Goal: Task Accomplishment & Management: Use online tool/utility

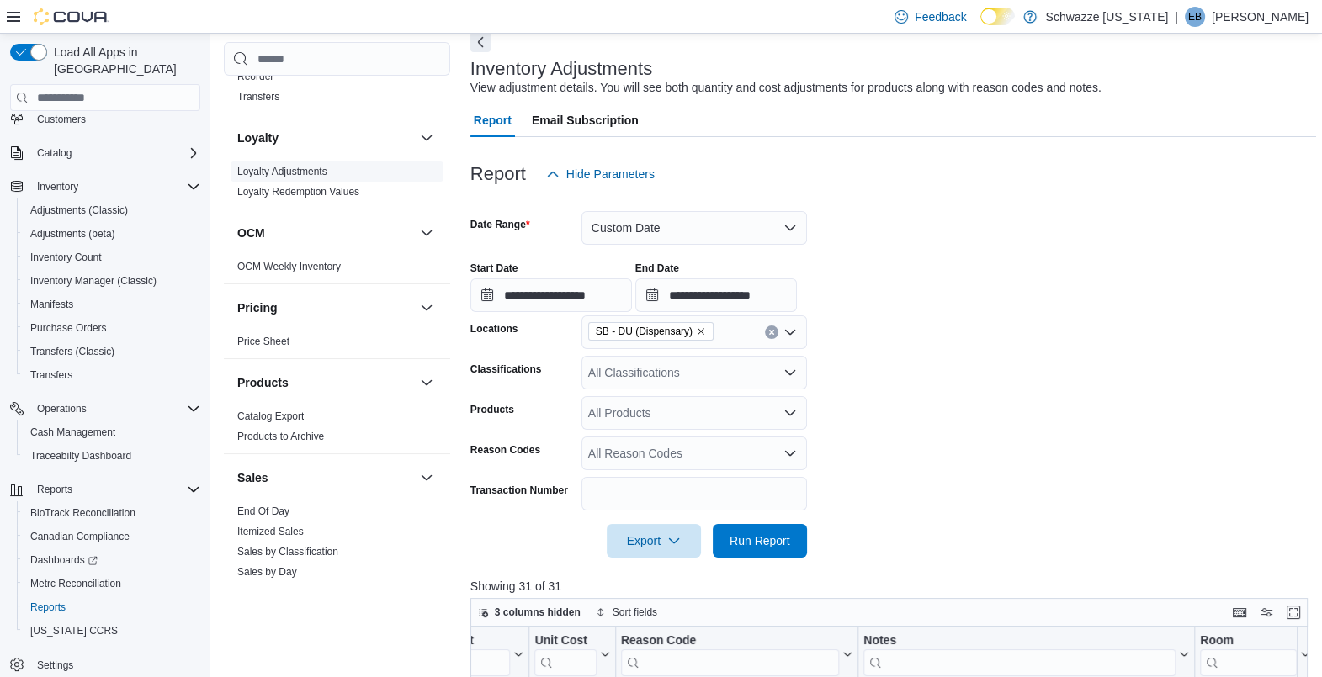
scroll to position [963, 0]
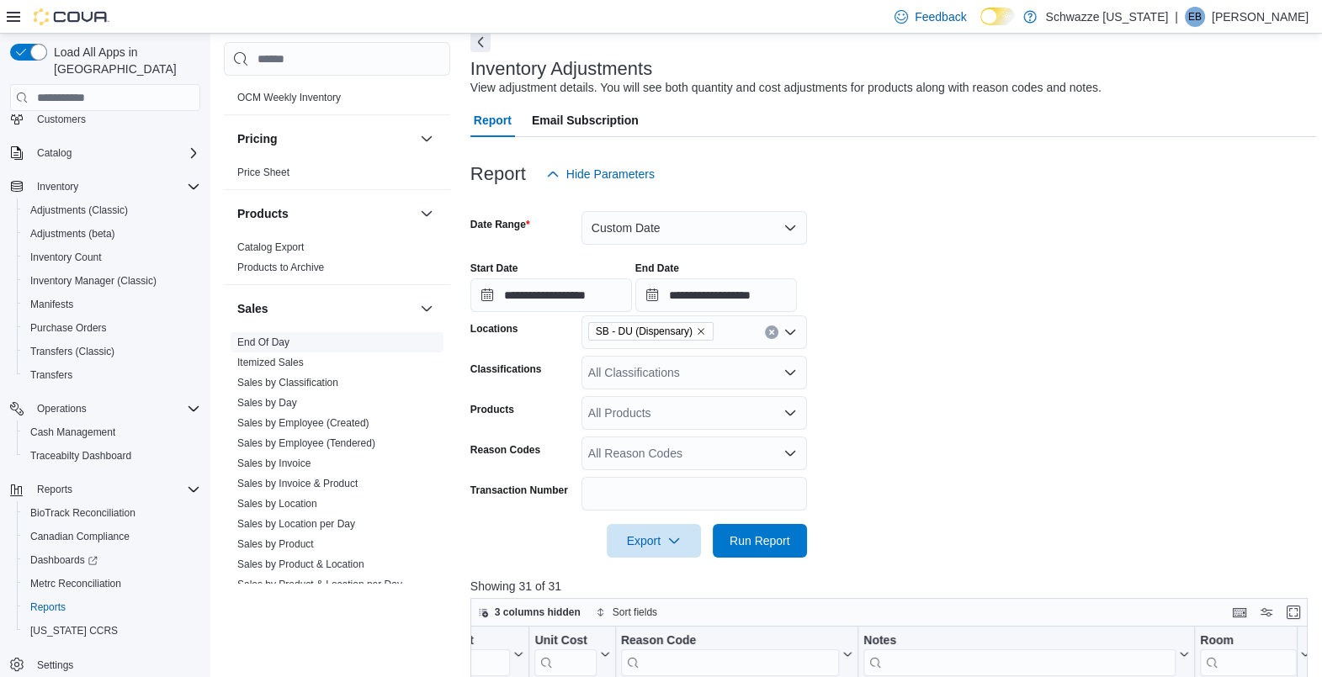
click at [273, 337] on link "End Of Day" at bounding box center [263, 343] width 52 height 12
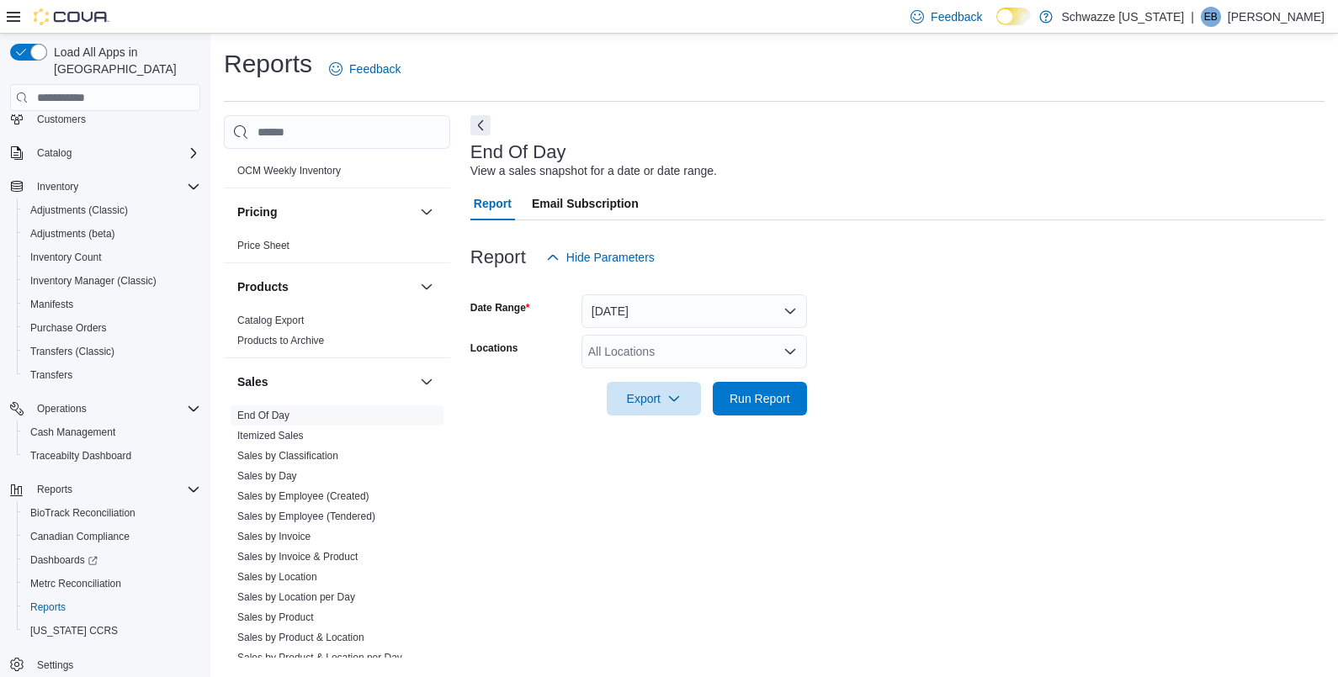
click at [736, 358] on div "All Locations" at bounding box center [693, 352] width 225 height 34
type input "**"
click at [725, 379] on span "SB - DU (Dispensary)" at bounding box center [683, 380] width 114 height 17
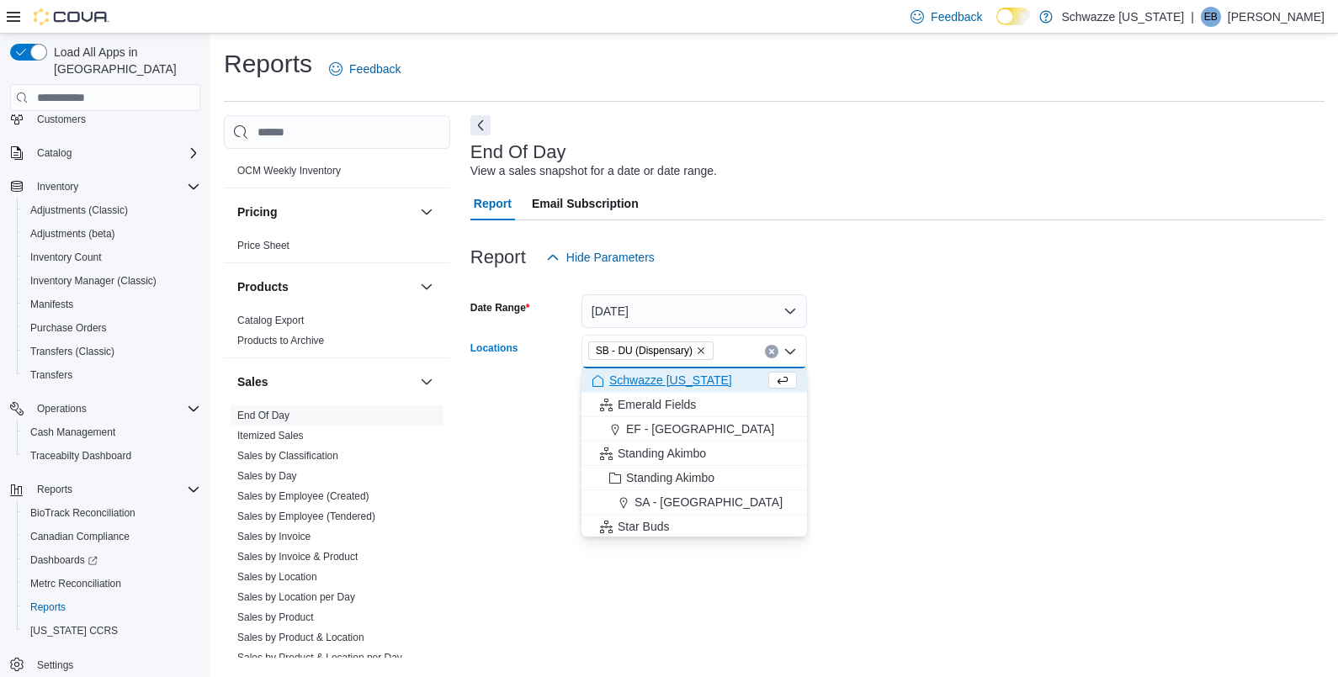
click at [906, 367] on form "Date Range [DATE] Locations SB - DU (Dispensary) Combo box. Selected. SB - DU (…" at bounding box center [897, 344] width 854 height 141
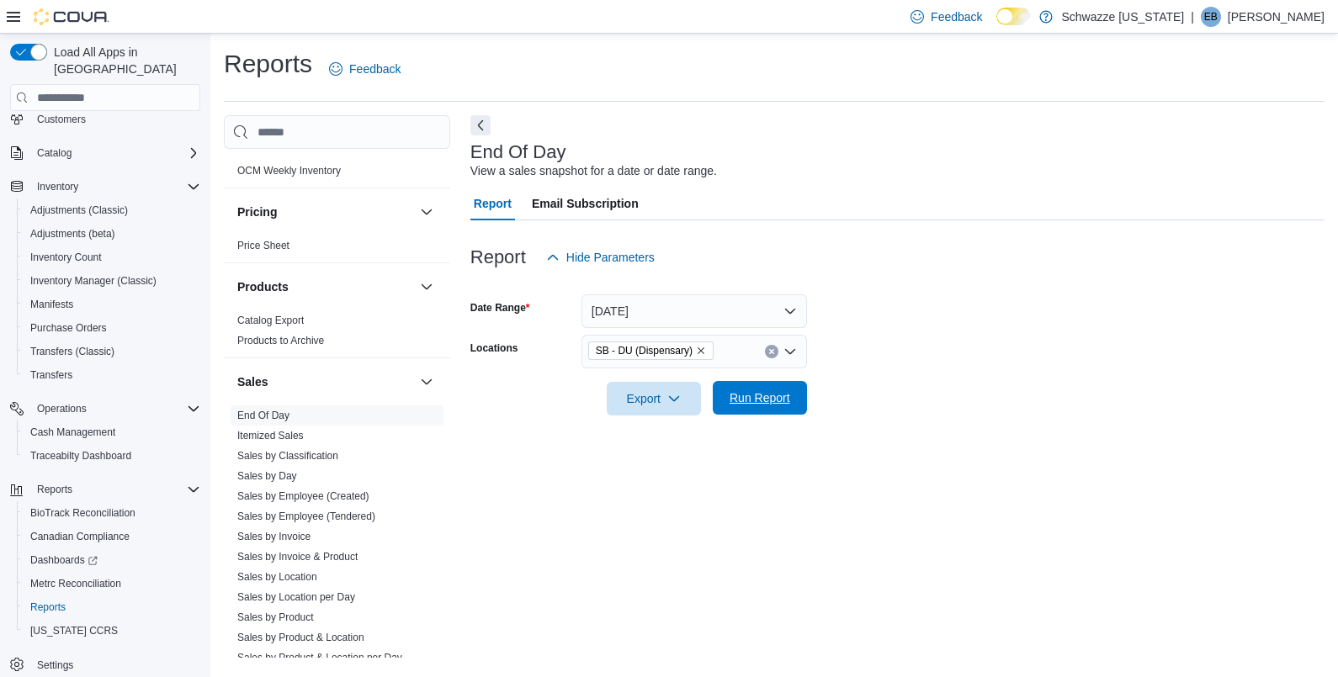
click at [787, 397] on span "Run Report" at bounding box center [759, 398] width 61 height 17
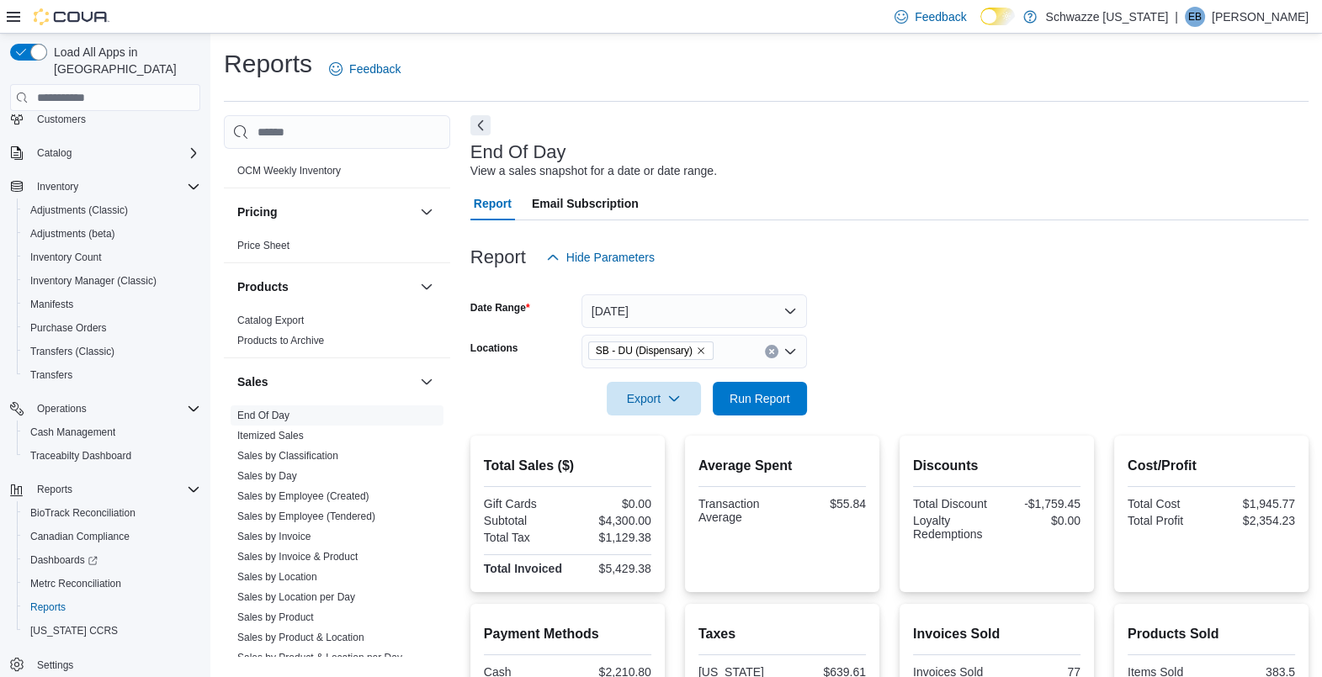
click at [1085, 374] on div at bounding box center [889, 374] width 838 height 13
